Goal: Information Seeking & Learning: Learn about a topic

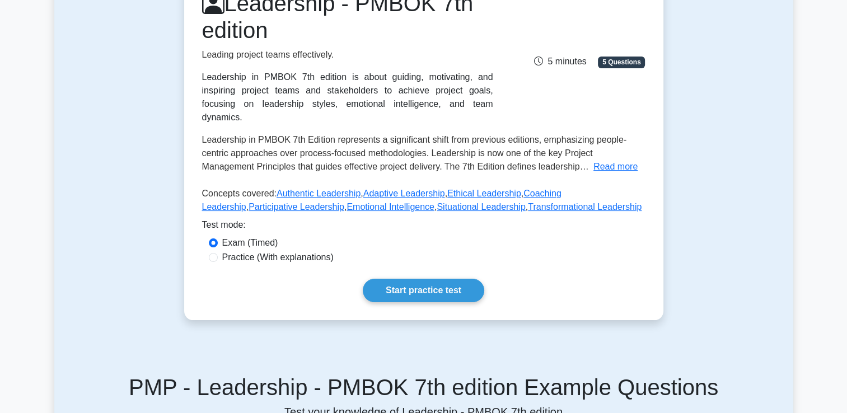
scroll to position [194, 0]
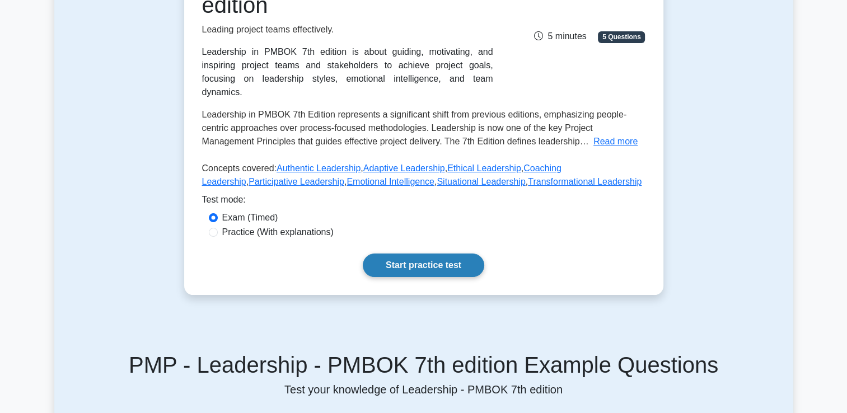
click at [423, 254] on link "Start practice test" at bounding box center [424, 266] width 122 height 24
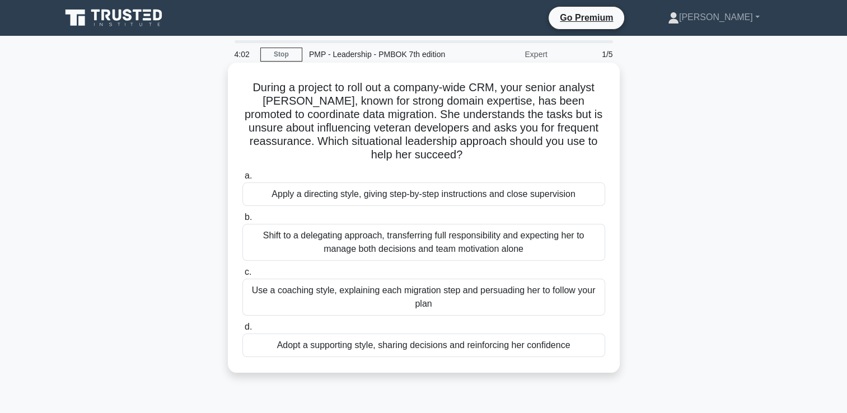
click at [264, 237] on div "Shift to a delegating approach, transferring full responsibility and expecting …" at bounding box center [423, 242] width 363 height 37
click at [242, 221] on input "b. Shift to a delegating approach, transferring full responsibility and expecti…" at bounding box center [242, 217] width 0 height 7
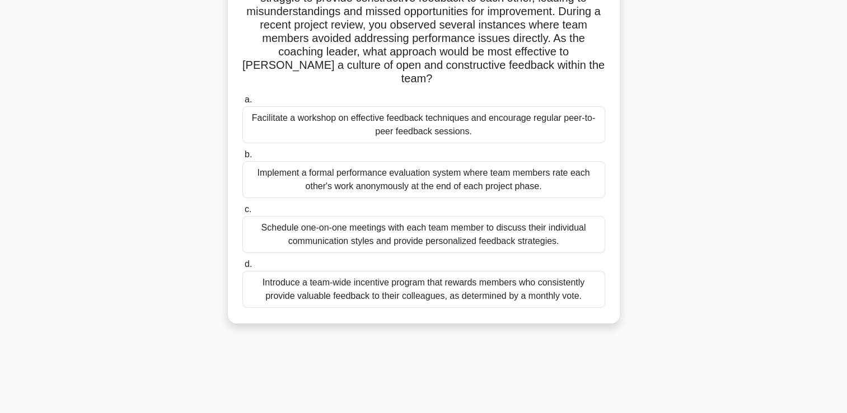
scroll to position [142, 0]
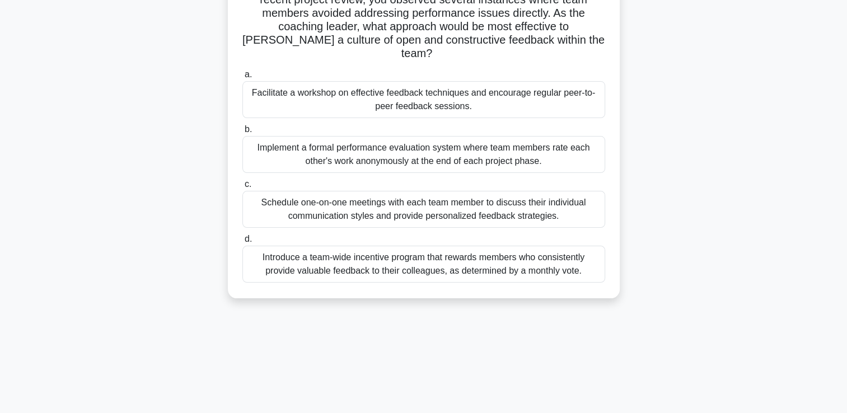
click at [297, 248] on div "Introduce a team-wide incentive program that rewards members who consistently p…" at bounding box center [423, 264] width 363 height 37
click at [242, 243] on input "d. Introduce a team-wide incentive program that rewards members who consistentl…" at bounding box center [242, 239] width 0 height 7
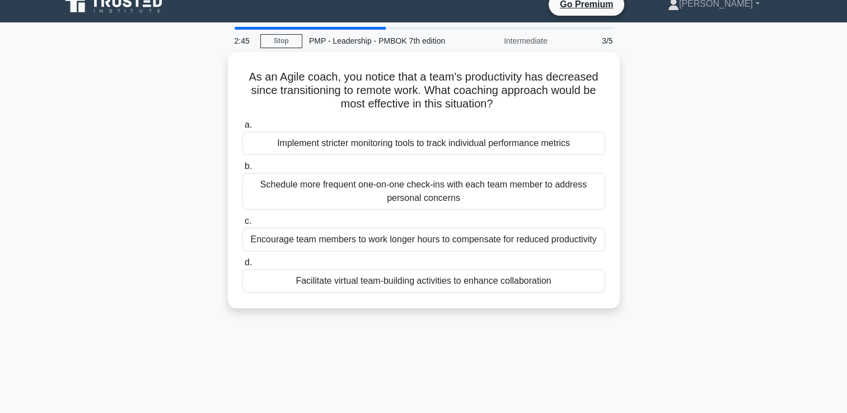
scroll to position [0, 0]
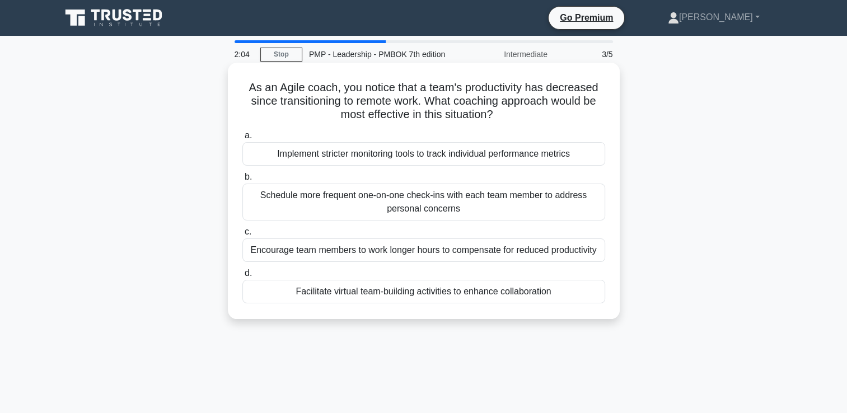
click at [307, 200] on div "Schedule more frequent one-on-one check-ins with each team member to address pe…" at bounding box center [423, 202] width 363 height 37
click at [242, 181] on input "b. Schedule more frequent one-on-one check-ins with each team member to address…" at bounding box center [242, 177] width 0 height 7
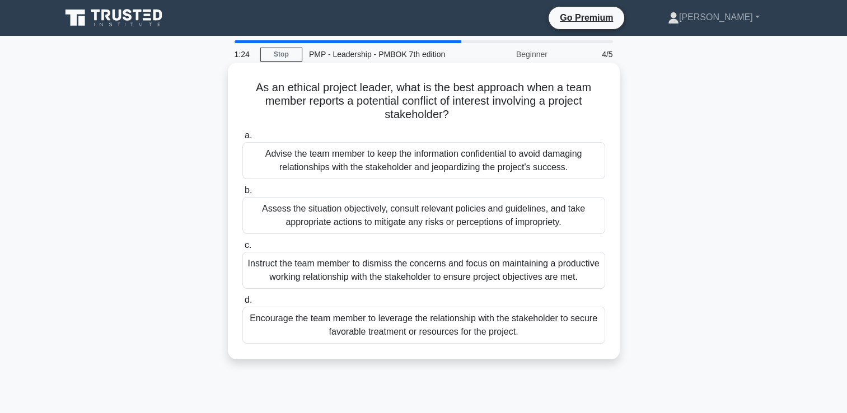
click at [366, 214] on div "Assess the situation objectively, consult relevant policies and guidelines, and…" at bounding box center [423, 215] width 363 height 37
click at [242, 194] on input "b. Assess the situation objectively, consult relevant policies and guidelines, …" at bounding box center [242, 190] width 0 height 7
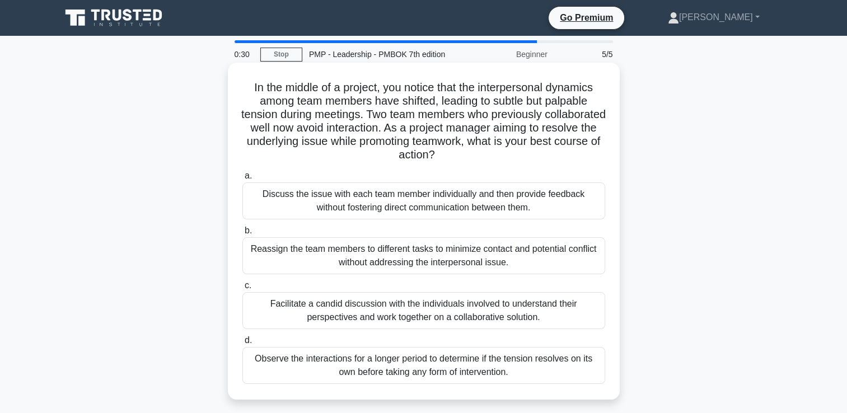
click at [419, 309] on div "Facilitate a candid discussion with the individuals involved to understand thei…" at bounding box center [423, 310] width 363 height 37
click at [242, 290] on input "c. Facilitate a candid discussion with the individuals involved to understand t…" at bounding box center [242, 285] width 0 height 7
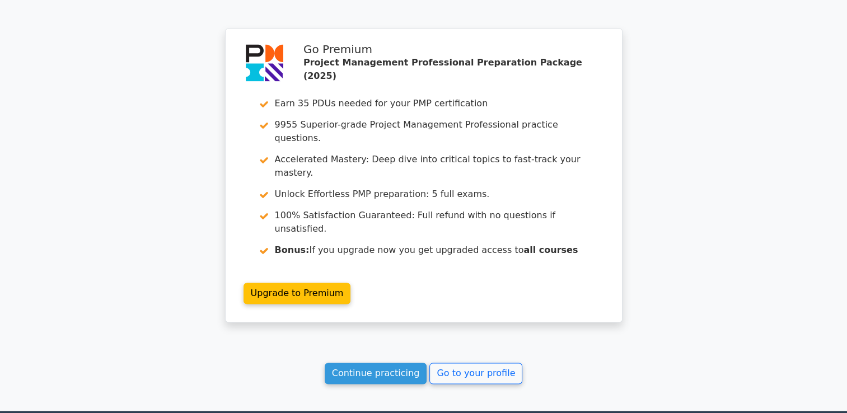
scroll to position [1708, 0]
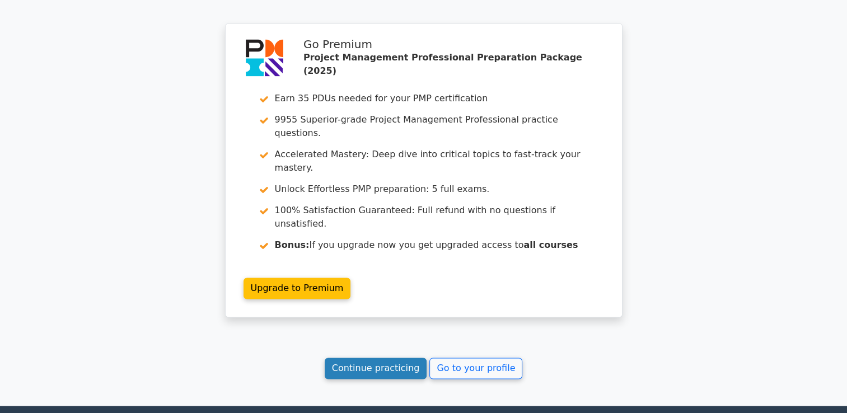
click at [376, 358] on link "Continue practicing" at bounding box center [376, 368] width 102 height 21
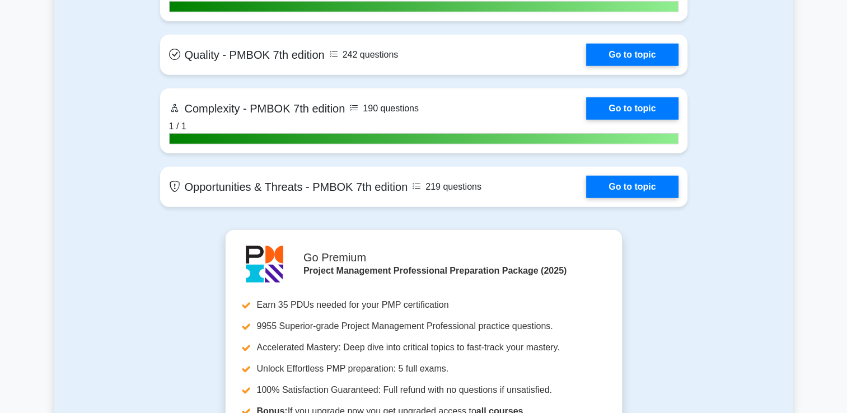
scroll to position [3144, 0]
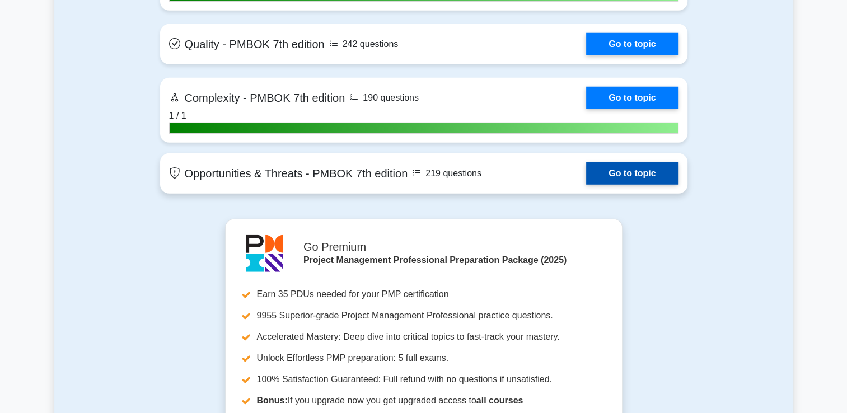
click at [629, 166] on link "Go to topic" at bounding box center [632, 173] width 92 height 22
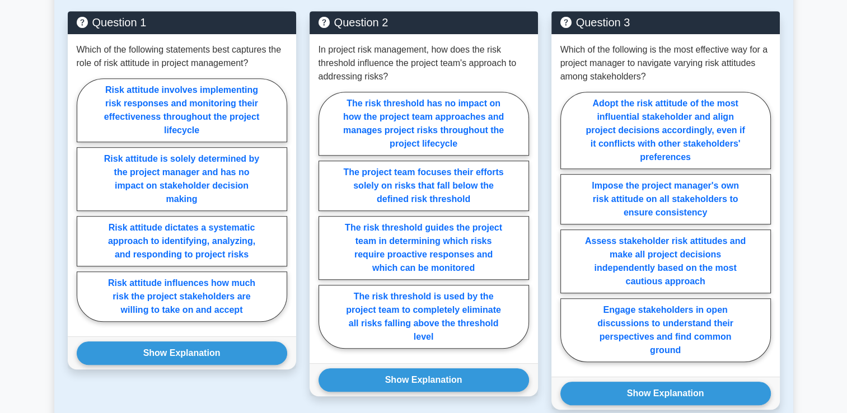
scroll to position [597, 0]
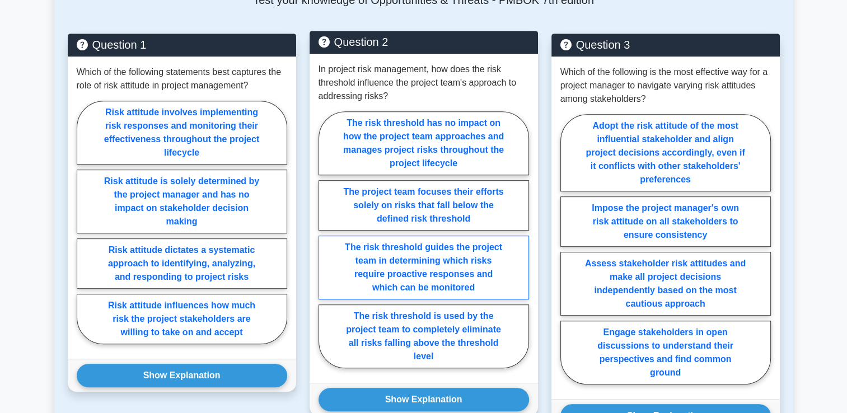
click at [392, 236] on label "The risk threshold guides the project team in determining which risks require p…" at bounding box center [424, 268] width 211 height 64
click at [326, 240] on input "The risk threshold guides the project team in determining which risks require p…" at bounding box center [322, 243] width 7 height 7
radio input "true"
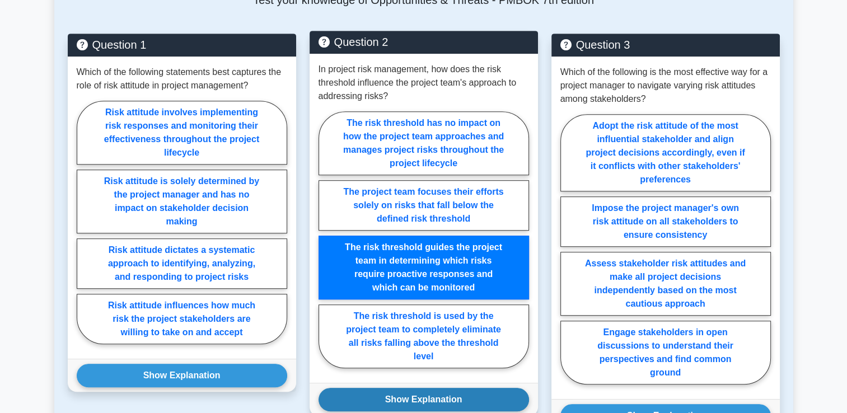
click at [392, 388] on button "Show Explanation" at bounding box center [424, 400] width 211 height 24
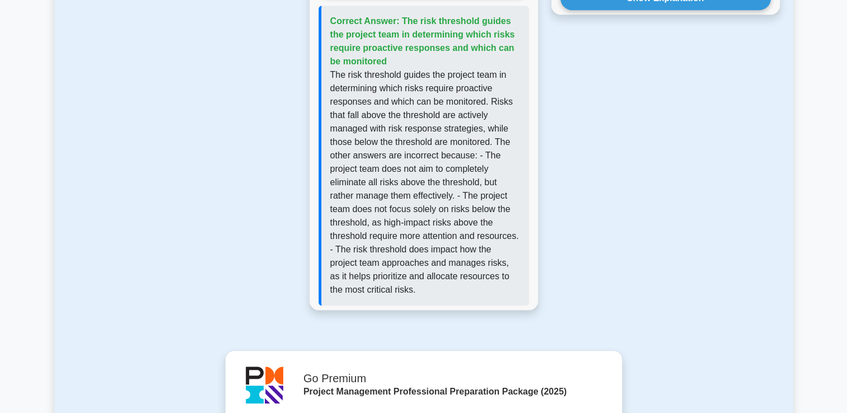
scroll to position [1037, 0]
